Goal: Information Seeking & Learning: Learn about a topic

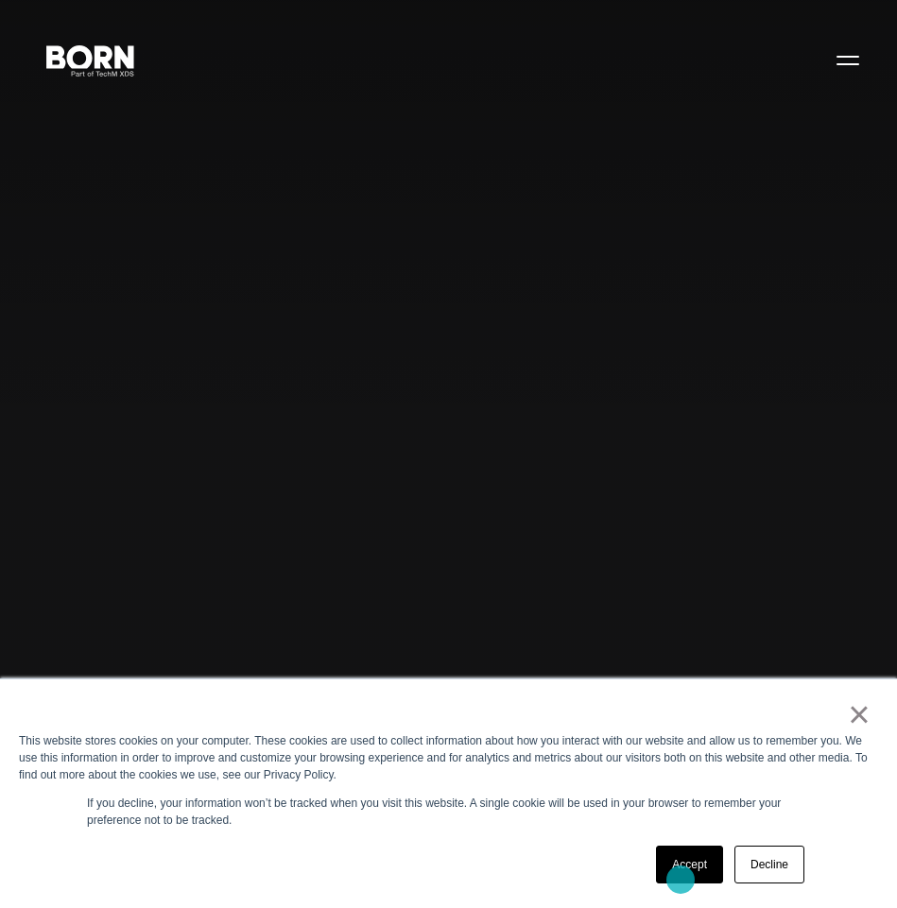
click at [682, 869] on link "Accept" at bounding box center [689, 865] width 67 height 38
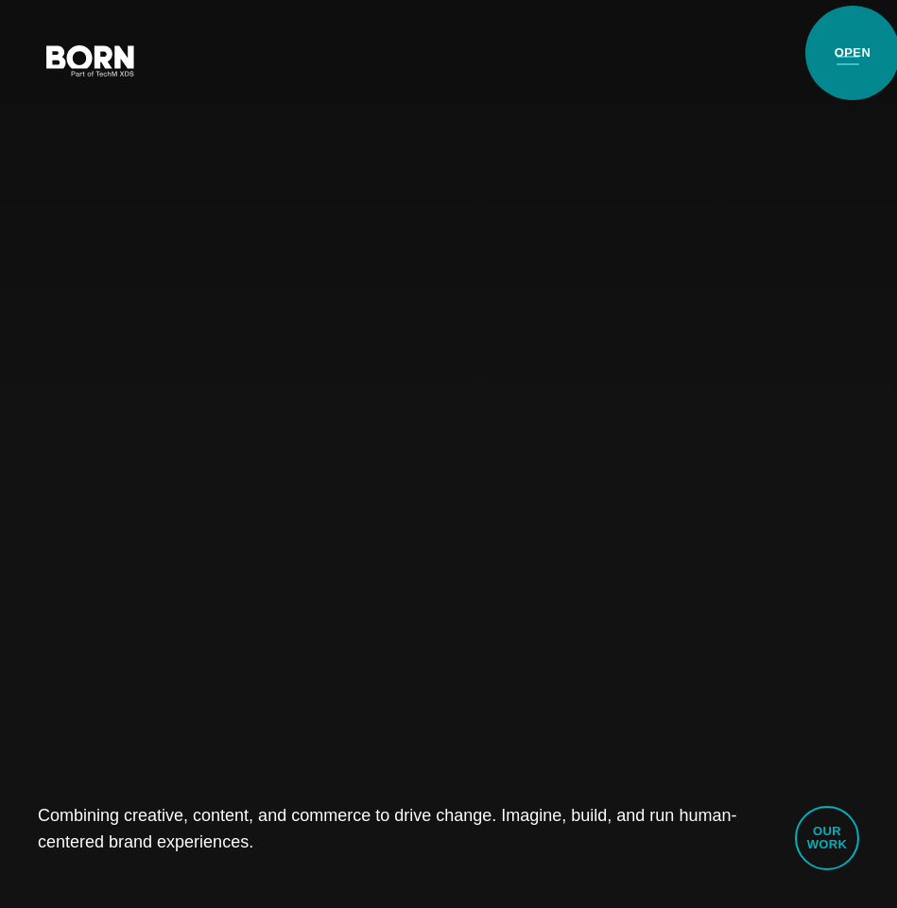
click at [853, 68] on button "Primary Menu" at bounding box center [847, 60] width 45 height 40
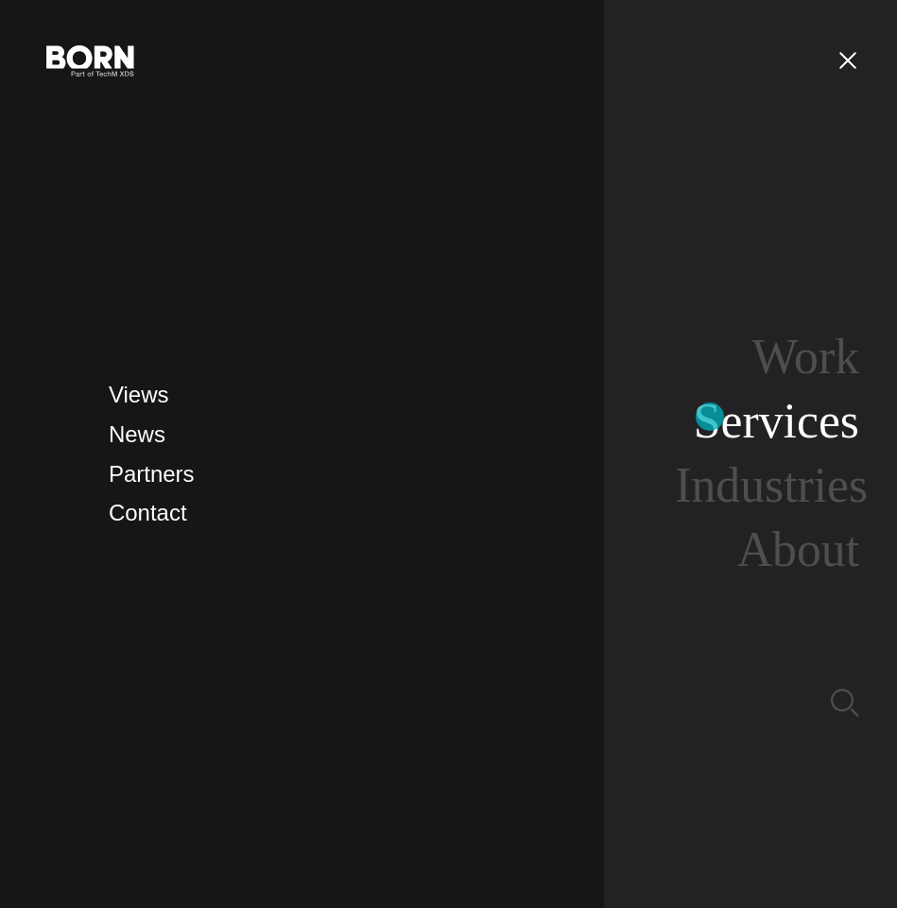
click at [711, 419] on link "Services" at bounding box center [776, 421] width 165 height 54
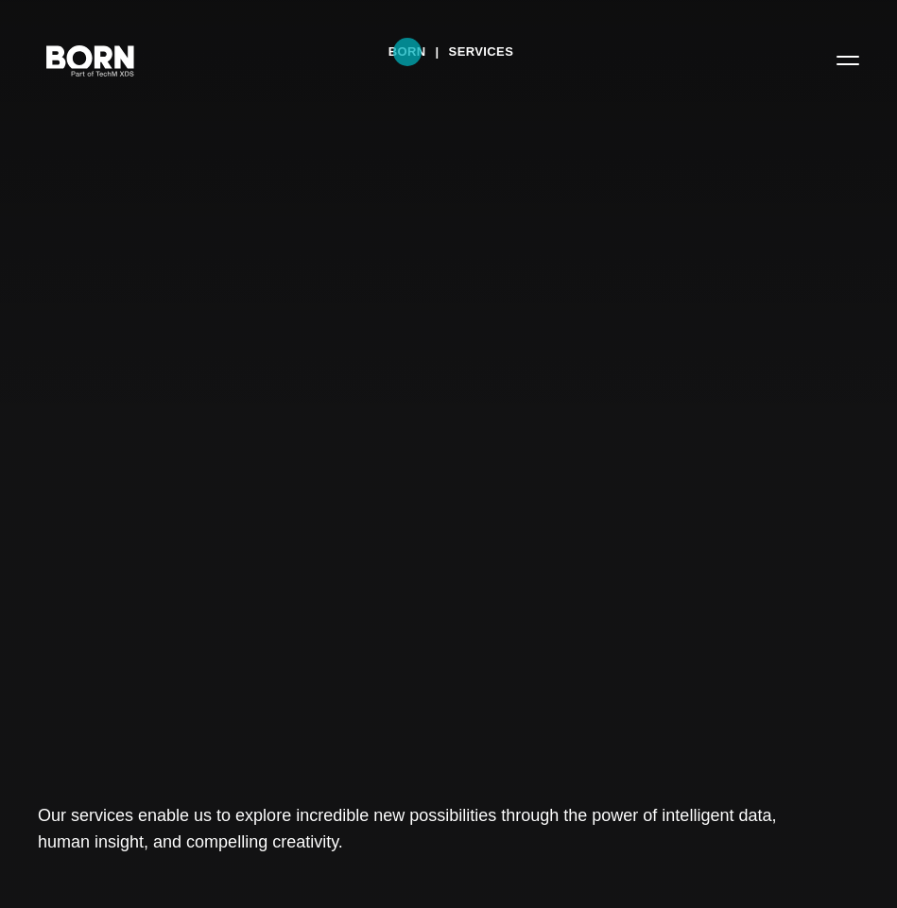
click at [407, 52] on link "BORN" at bounding box center [407, 52] width 38 height 28
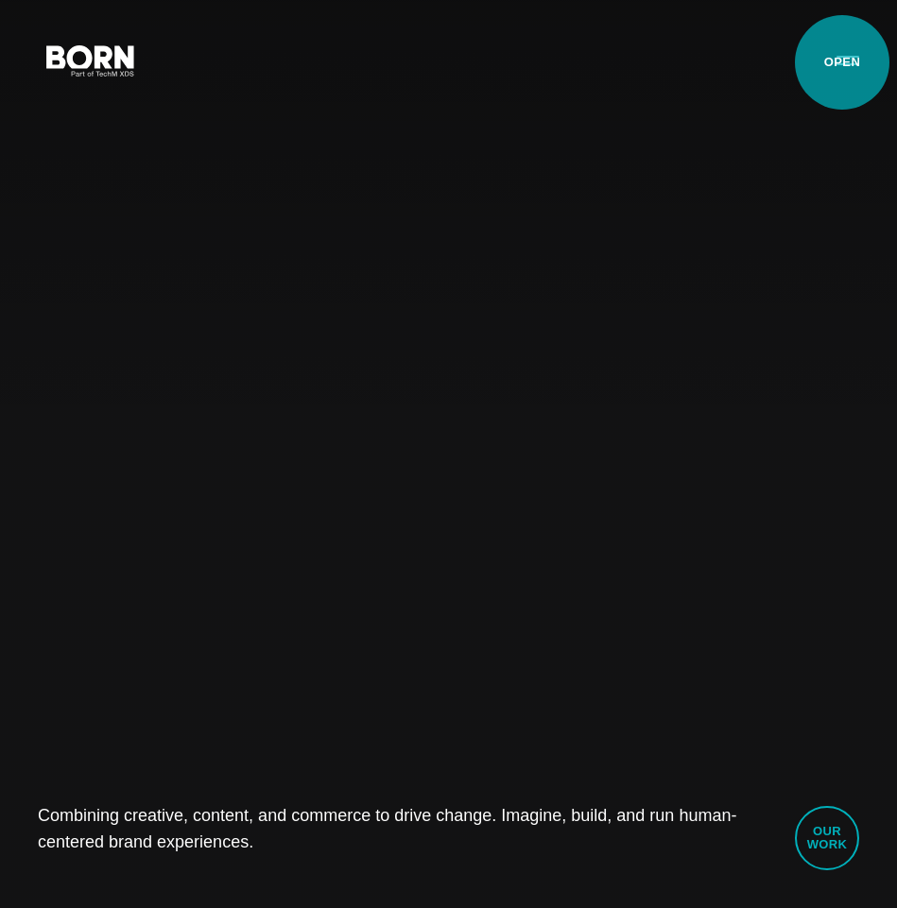
click at [842, 63] on button "Primary Menu" at bounding box center [847, 60] width 45 height 40
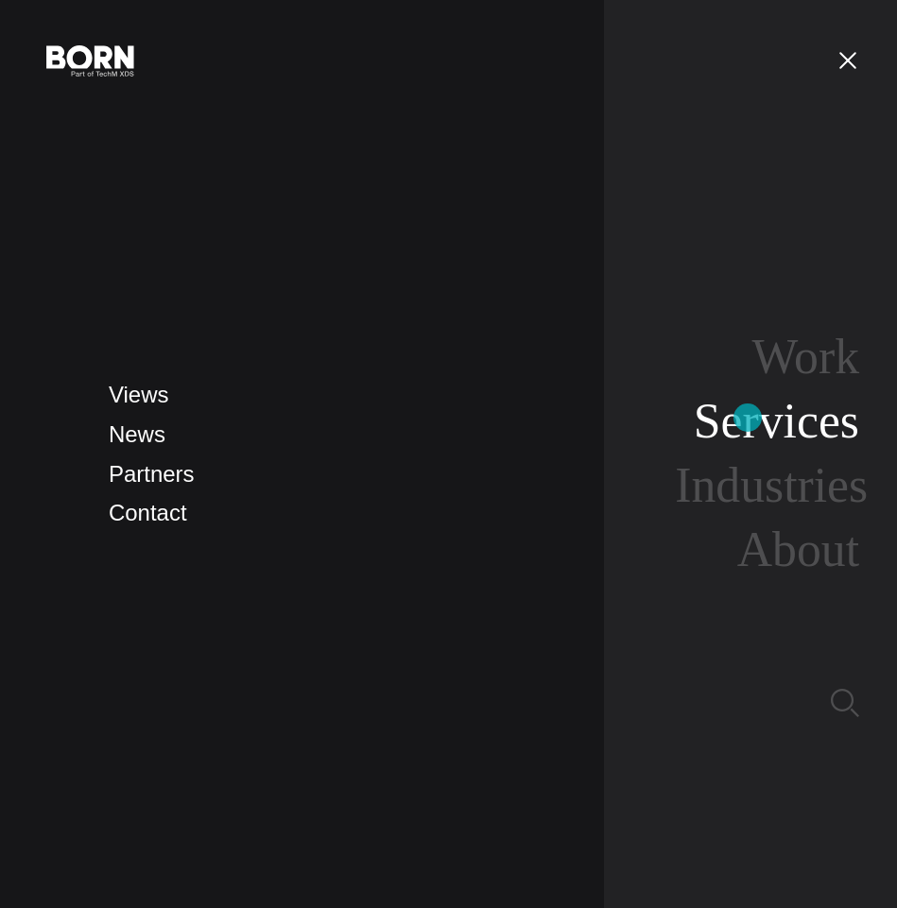
click at [748, 418] on link "Services" at bounding box center [776, 421] width 165 height 54
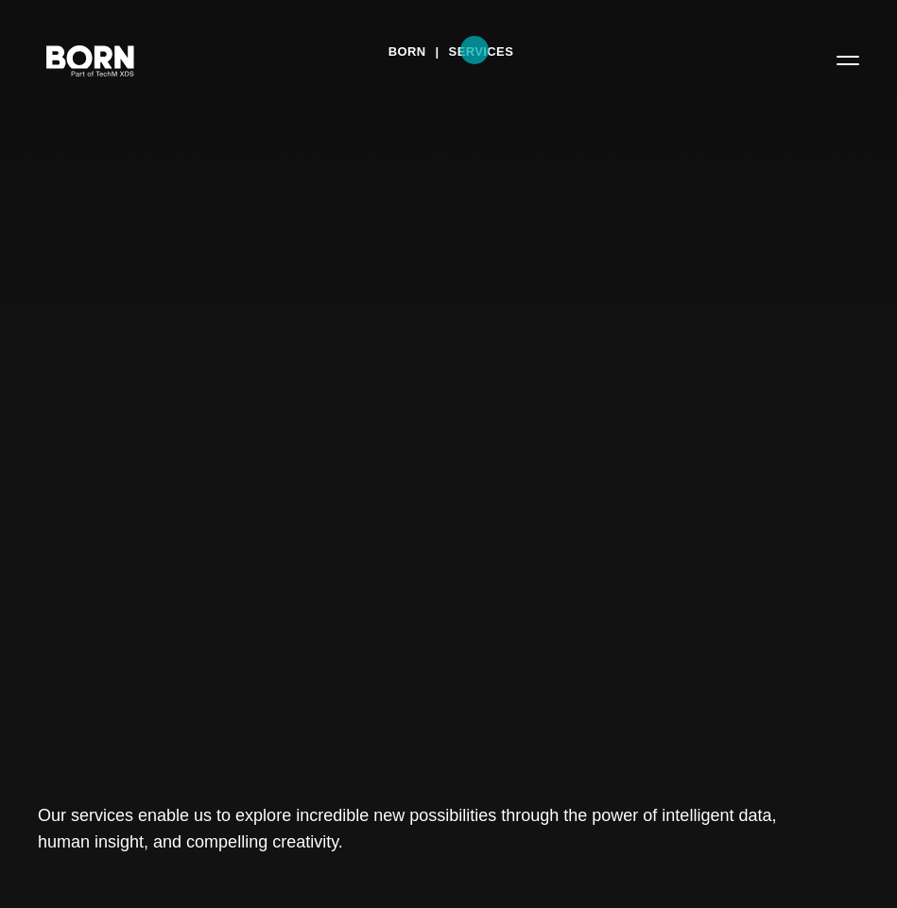
click at [474, 50] on link "Services" at bounding box center [481, 52] width 65 height 28
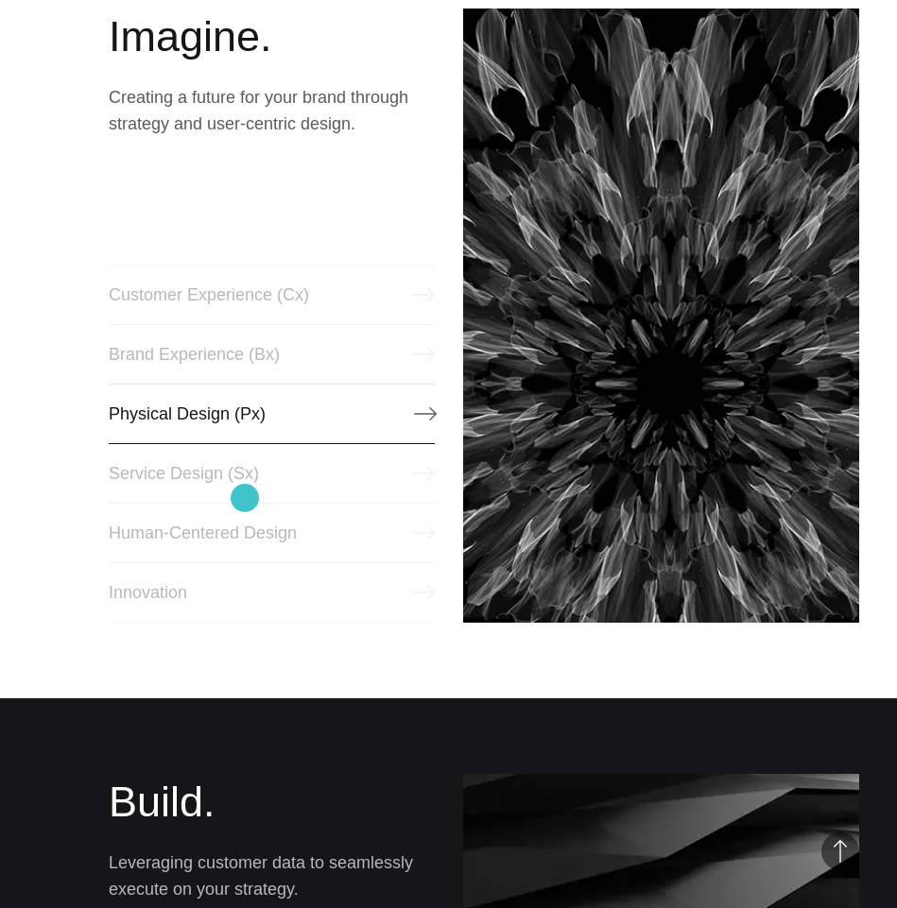
scroll to position [978, 0]
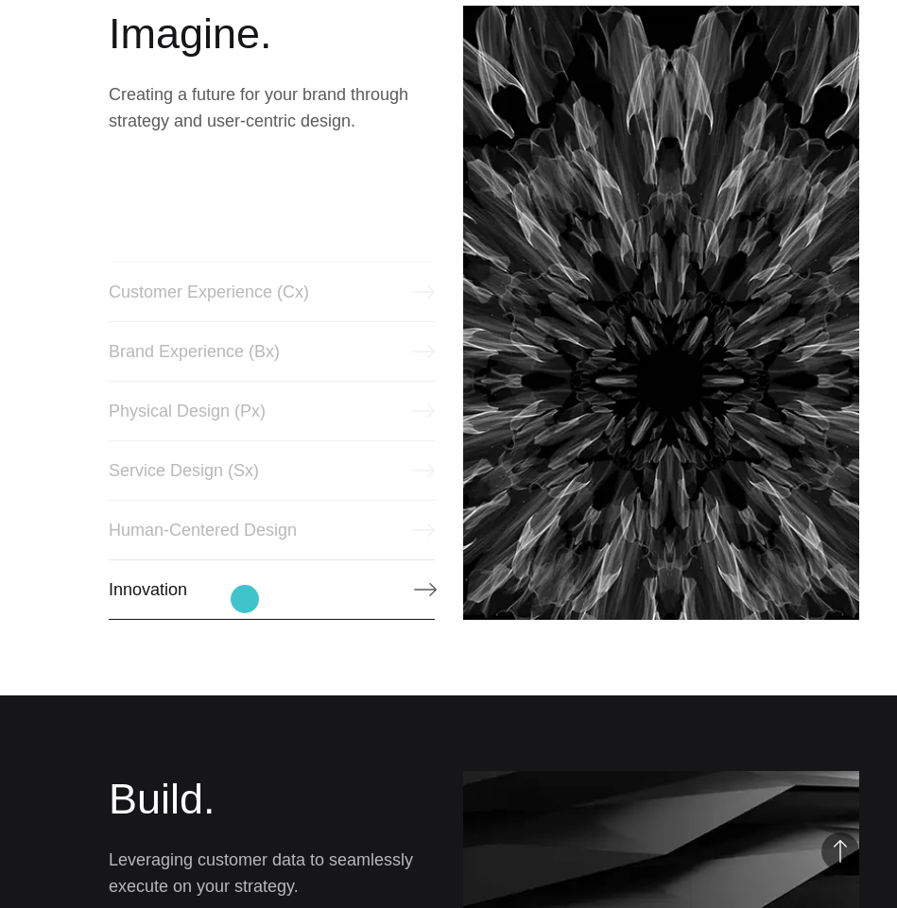
click at [245, 599] on link "Innovation" at bounding box center [272, 590] width 326 height 60
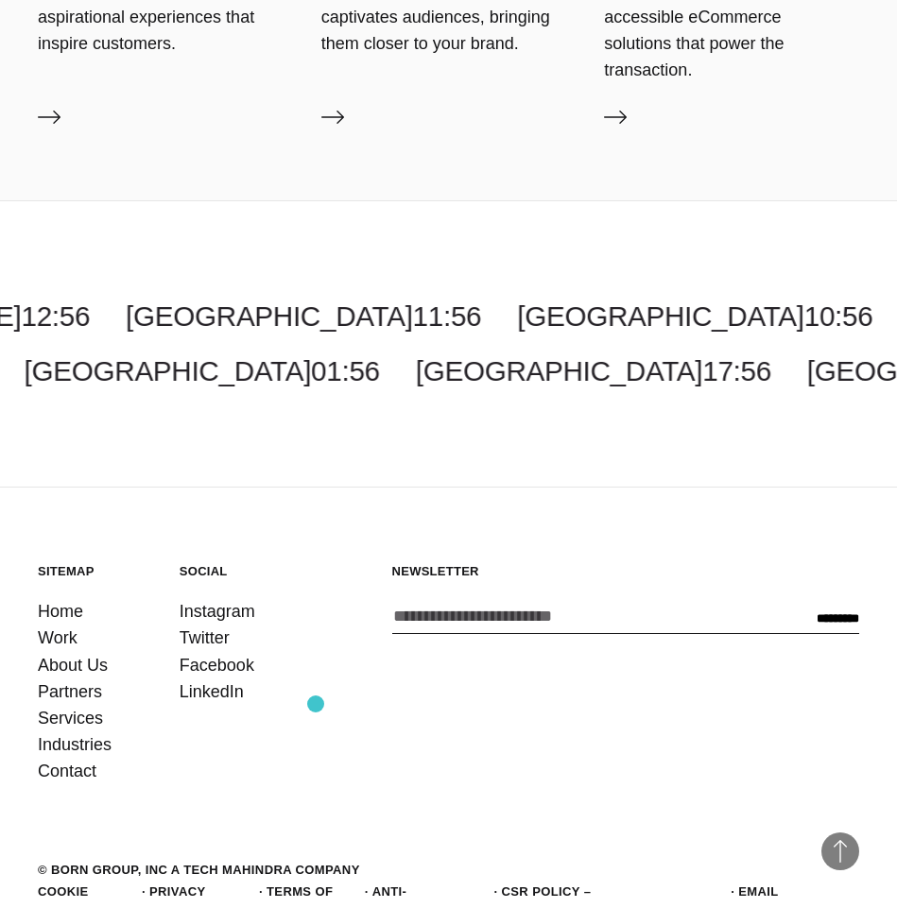
scroll to position [3521, 0]
